Goal: Find specific page/section: Find specific page/section

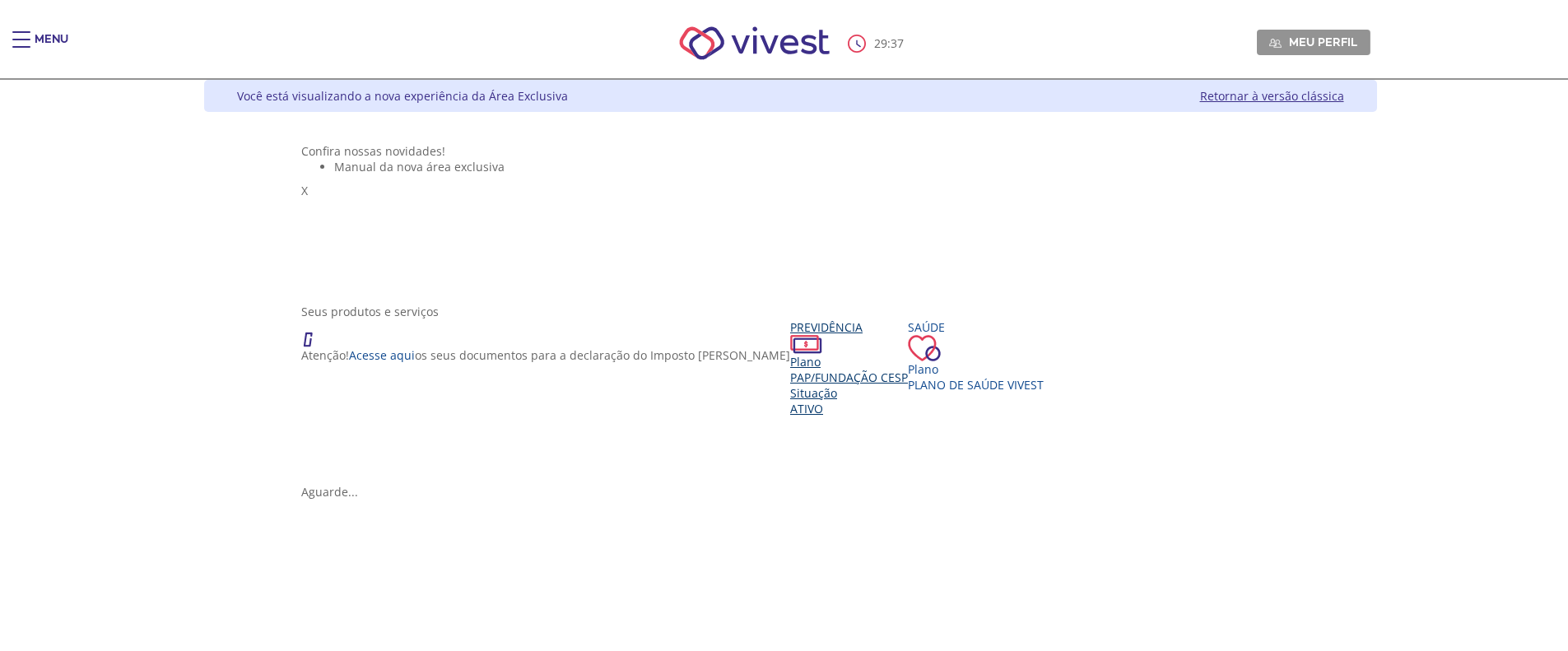
scroll to position [164, 0]
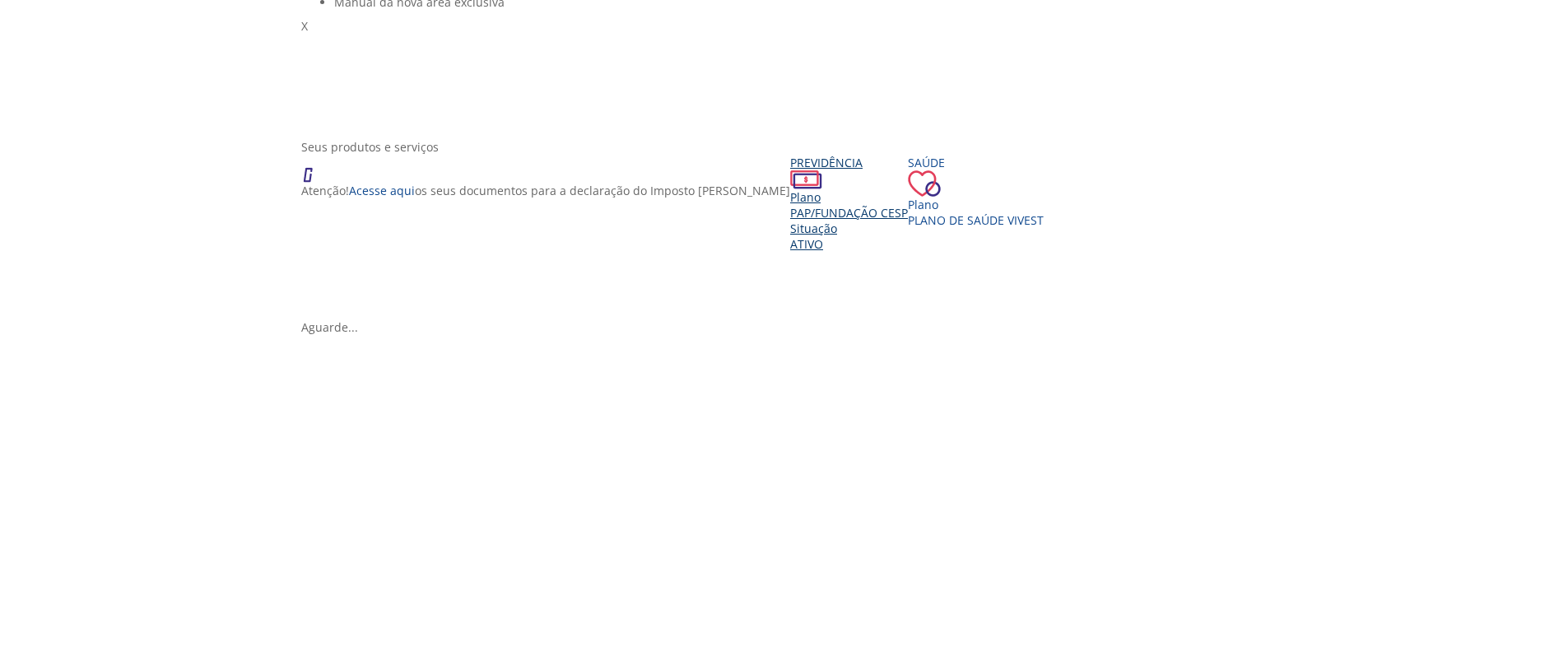
click at [791, 252] on div "Previdência Plano PAP/Fundação CESP Situação Ativo" at bounding box center [849, 203] width 118 height 98
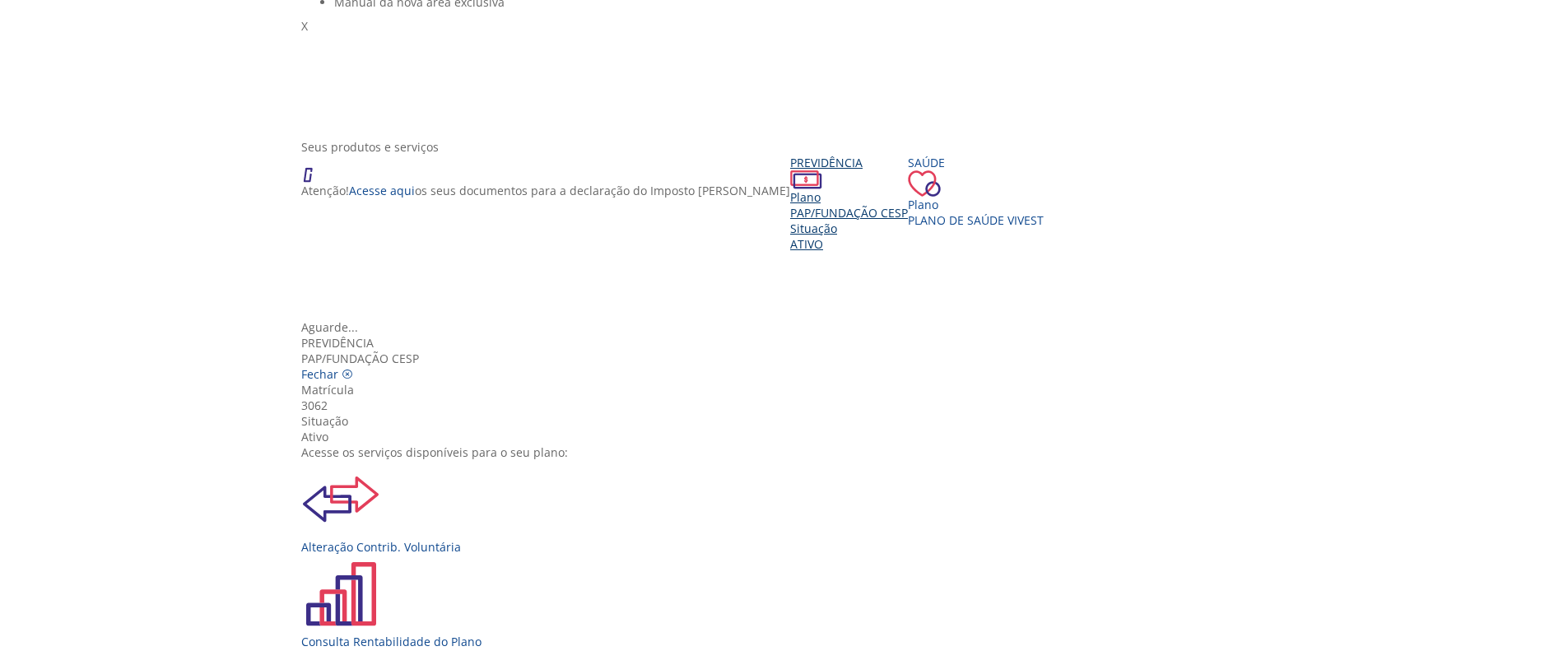
scroll to position [0, 0]
click at [353, 369] on icon "Vivest" at bounding box center [347, 374] width 11 height 11
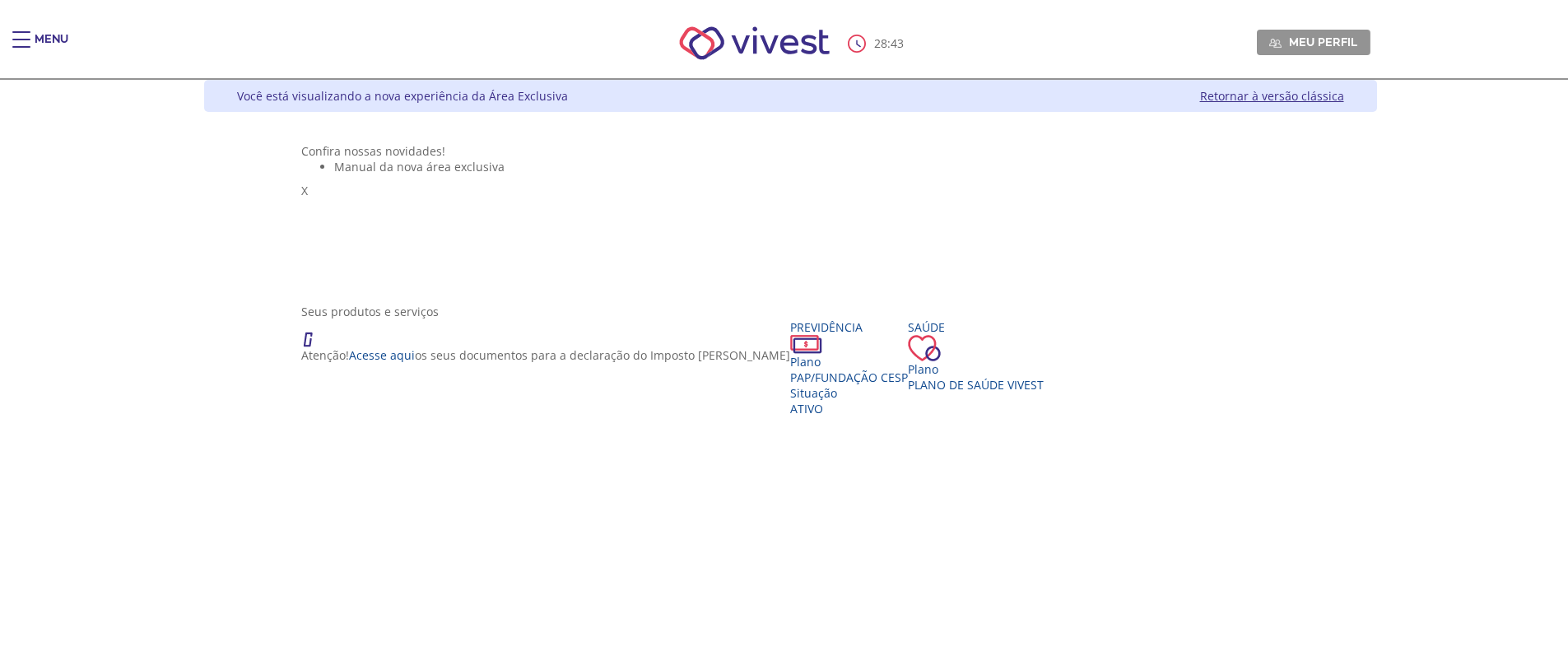
click at [22, 43] on div "Main header" at bounding box center [21, 47] width 18 height 33
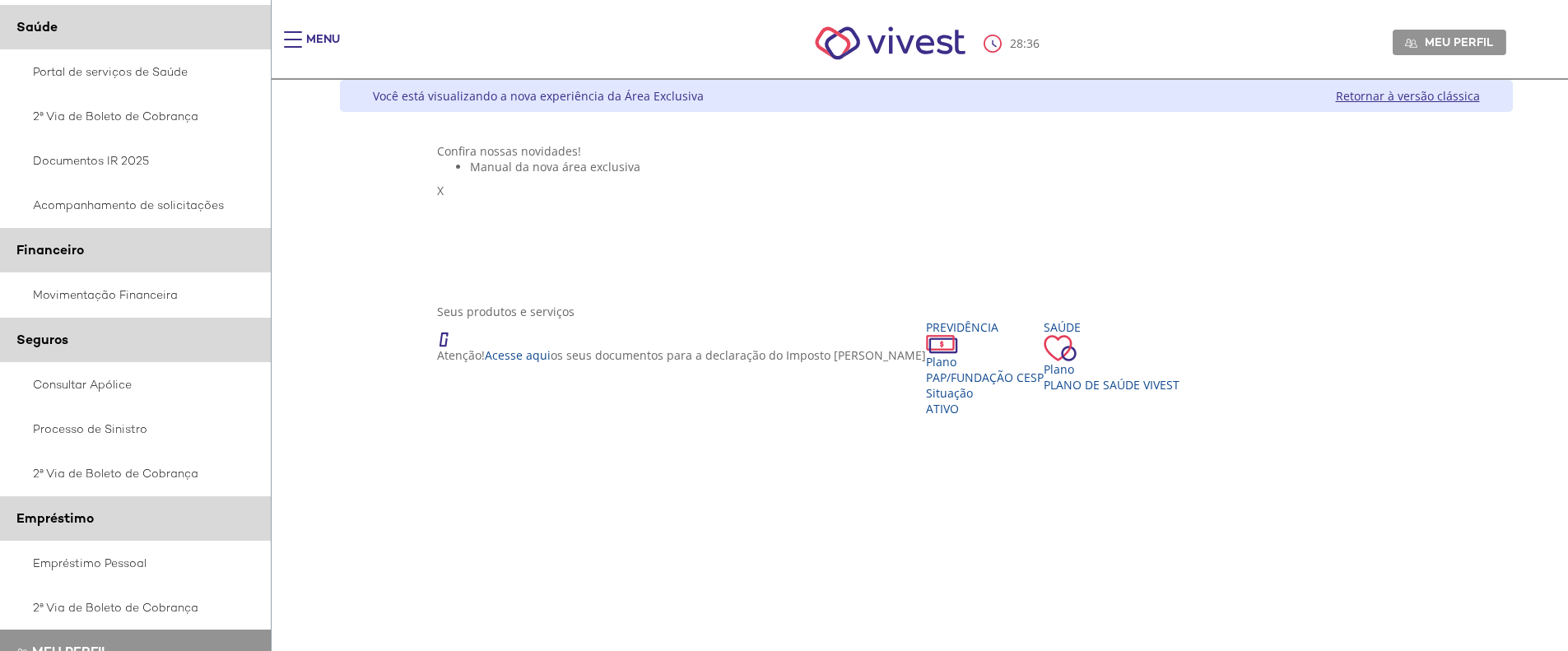
scroll to position [247, 0]
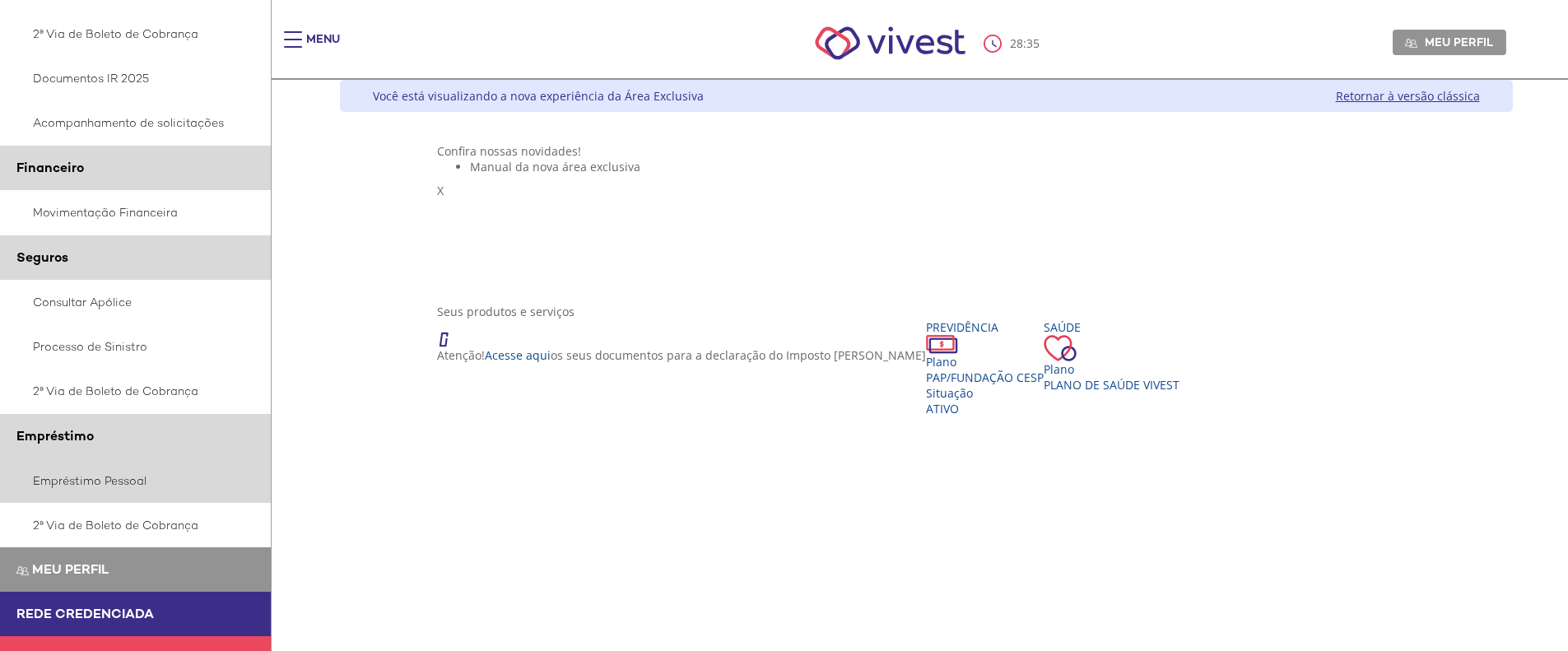
click at [113, 475] on link "Empréstimo Pessoal" at bounding box center [135, 481] width 271 height 45
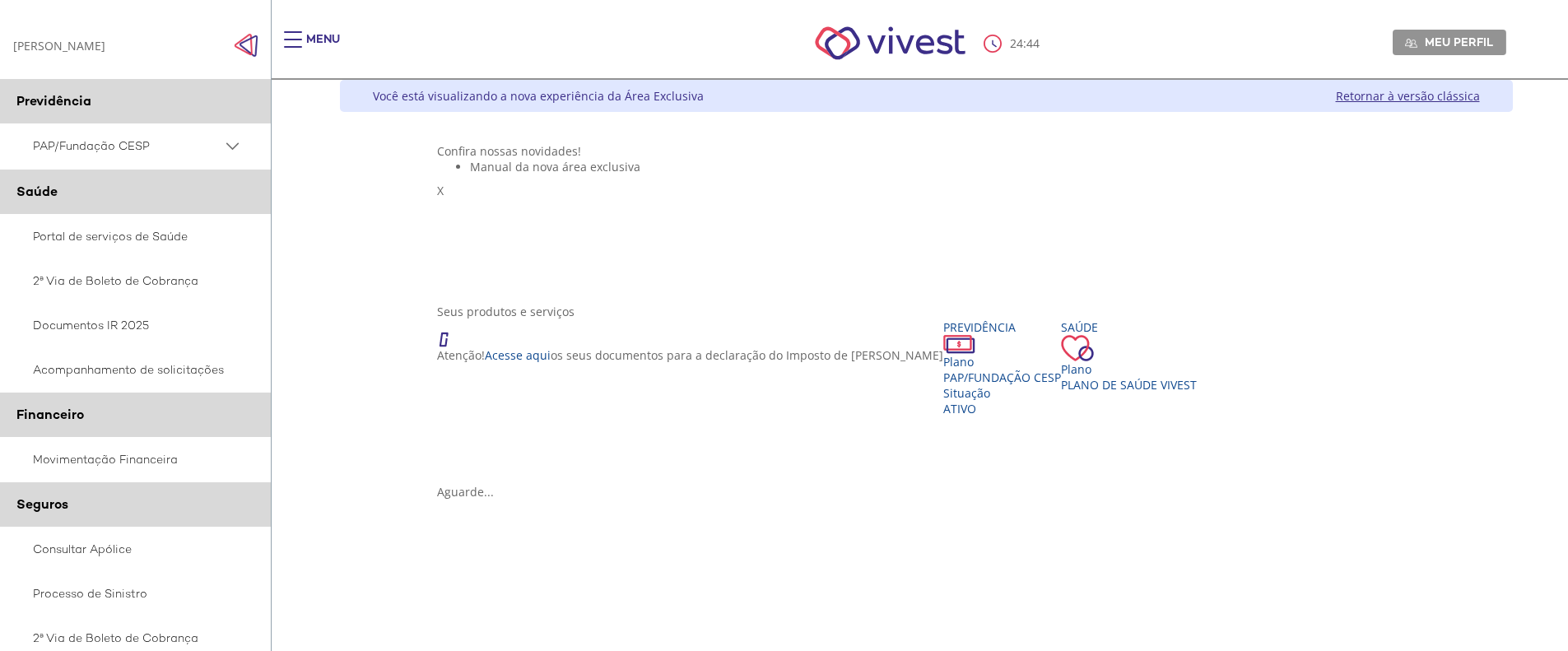
click at [1430, 98] on link "Retornar à versão clássica" at bounding box center [1408, 96] width 144 height 16
